Goal: Transaction & Acquisition: Obtain resource

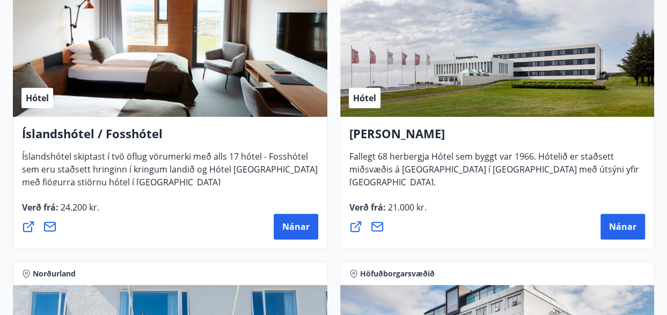
scroll to position [2060, 0]
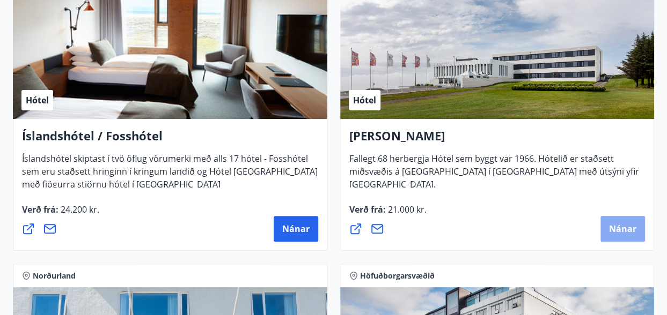
click at [631, 233] on span "Nánar" at bounding box center [622, 229] width 27 height 12
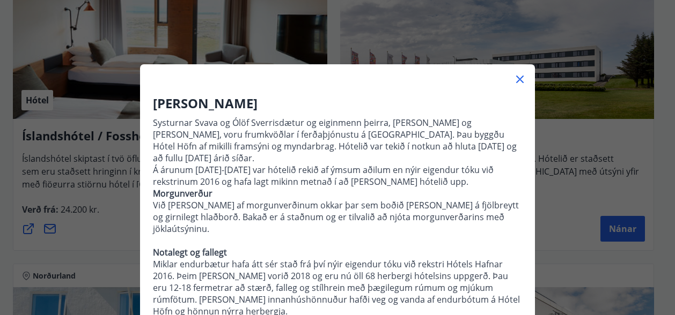
click at [517, 76] on icon at bounding box center [519, 79] width 13 height 13
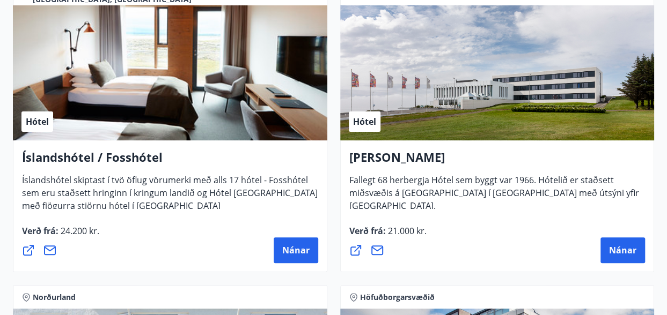
scroll to position [2135, 0]
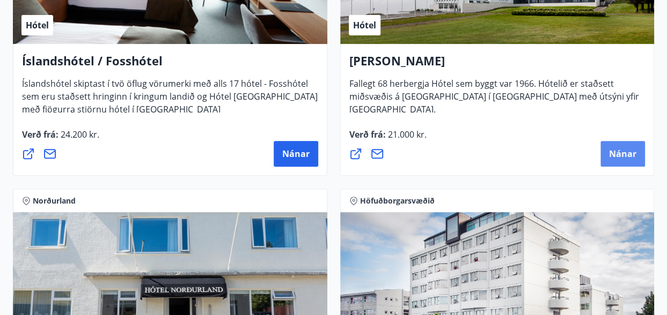
click at [623, 152] on span "Nánar" at bounding box center [622, 154] width 27 height 12
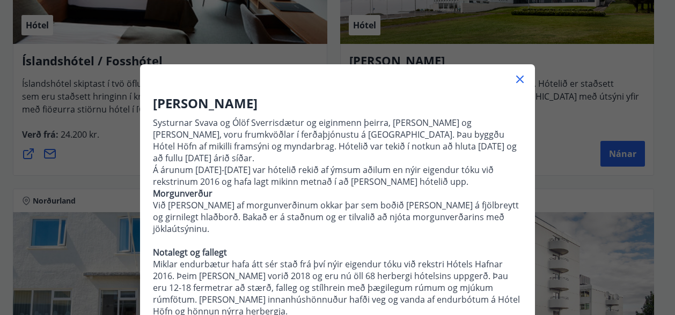
click at [516, 79] on icon at bounding box center [520, 80] width 8 height 8
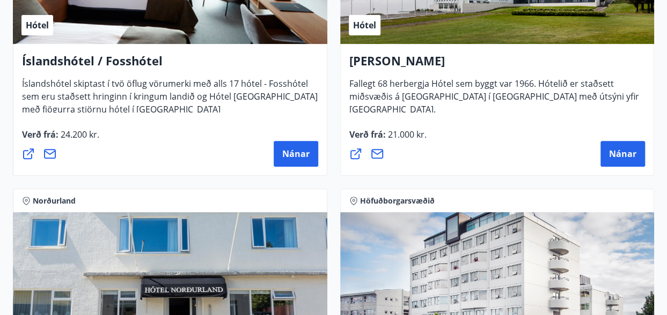
click at [356, 154] on icon at bounding box center [355, 154] width 13 height 13
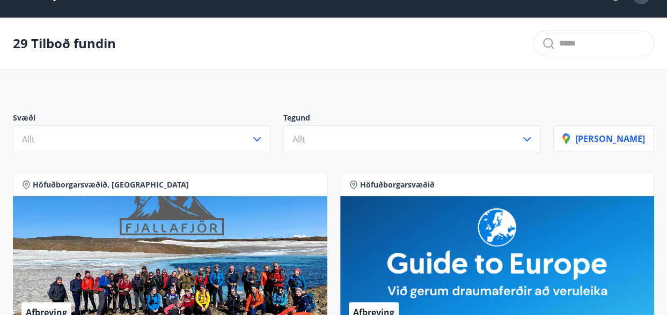
scroll to position [0, 0]
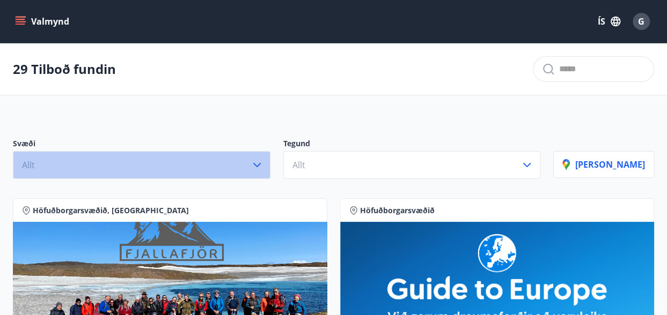
click at [143, 166] on button "Allt" at bounding box center [142, 165] width 258 height 28
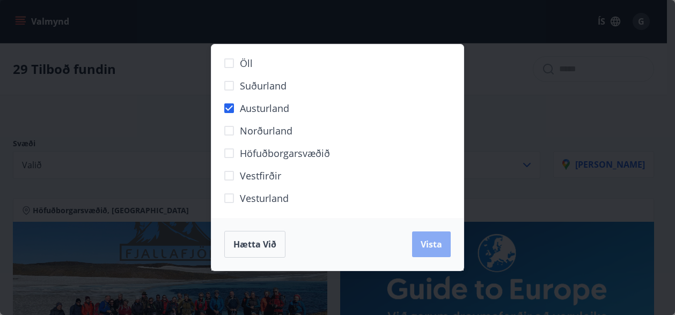
click at [419, 240] on button "Vista" at bounding box center [431, 245] width 39 height 26
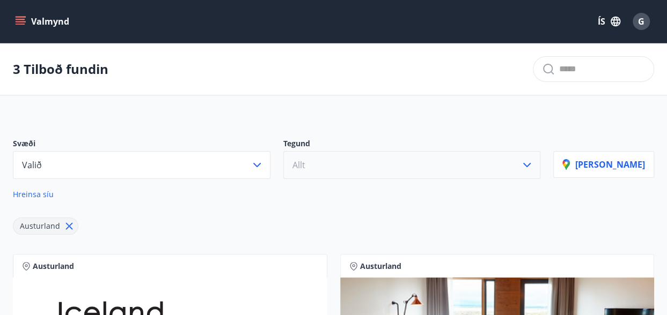
click at [533, 163] on icon "button" at bounding box center [526, 165] width 13 height 13
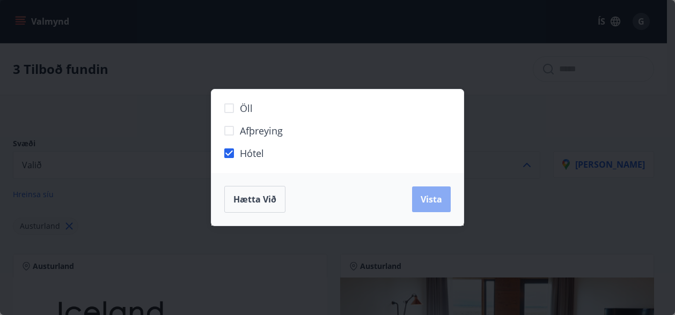
click at [431, 203] on span "Vista" at bounding box center [431, 200] width 21 height 12
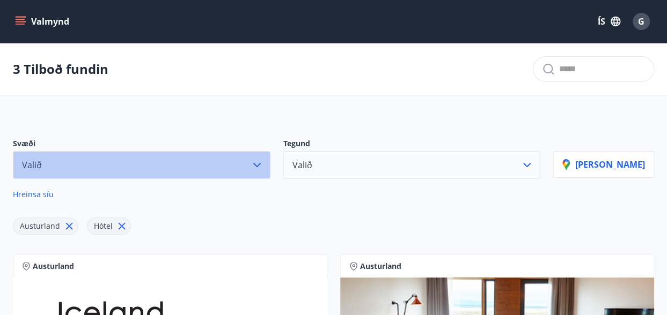
click at [263, 165] on icon "button" at bounding box center [257, 165] width 13 height 13
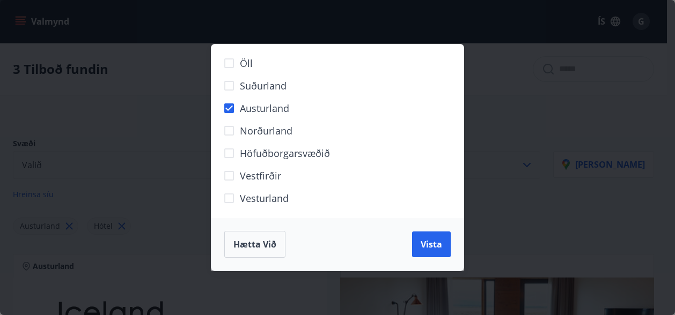
click at [515, 140] on div "Öll Suðurland [GEOGRAPHIC_DATA] Norðurland Höfuðborgarsvæðið [GEOGRAPHIC_DATA] …" at bounding box center [337, 157] width 675 height 315
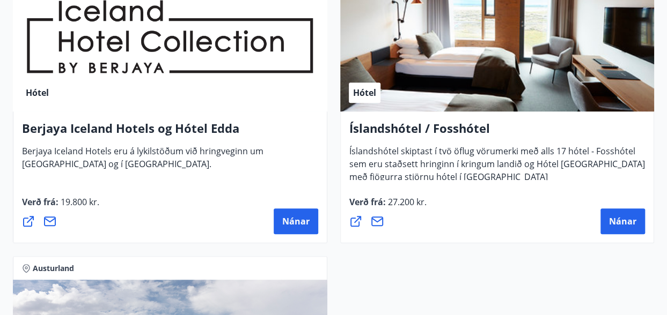
scroll to position [310, 0]
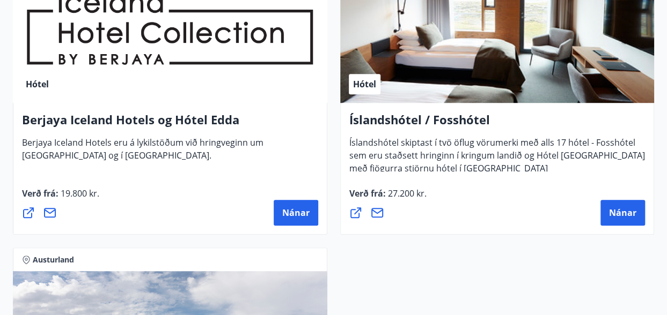
click at [54, 212] on icon at bounding box center [49, 213] width 13 height 13
